Goal: Navigation & Orientation: Find specific page/section

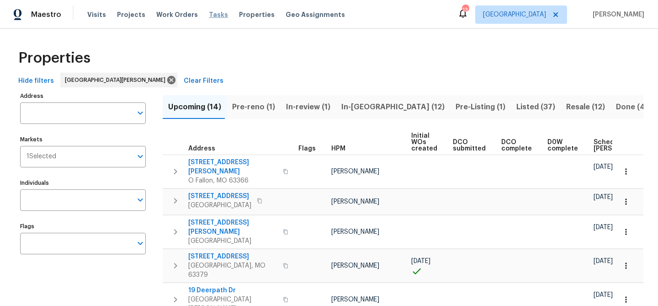
click at [209, 12] on span "Tasks" at bounding box center [218, 14] width 19 height 6
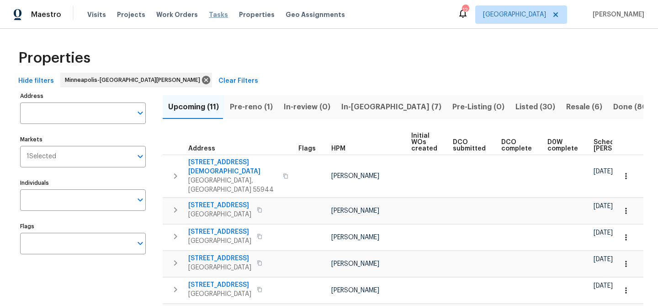
click at [209, 16] on span "Tasks" at bounding box center [218, 14] width 19 height 6
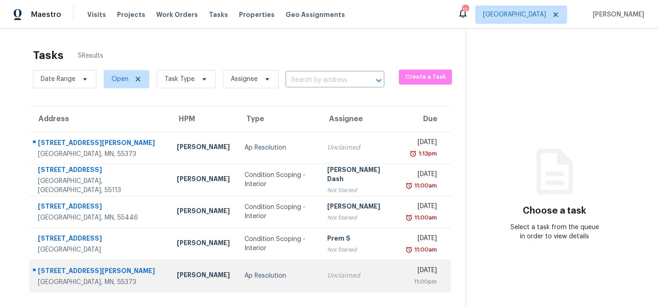
scroll to position [6, 0]
